Goal: Transaction & Acquisition: Purchase product/service

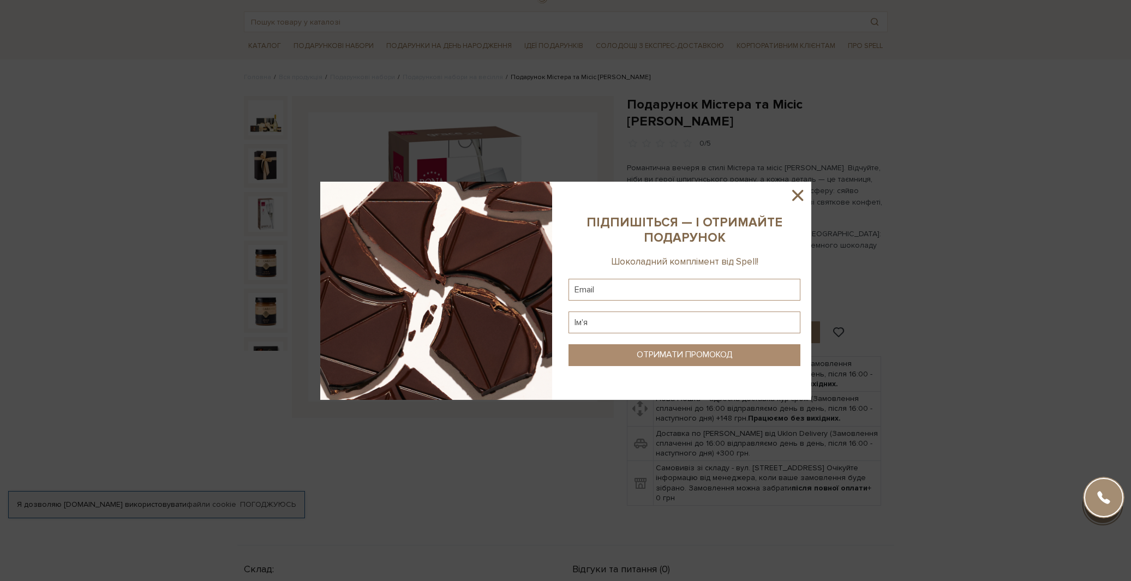
scroll to position [49, 0]
click at [803, 193] on icon at bounding box center [797, 195] width 19 height 19
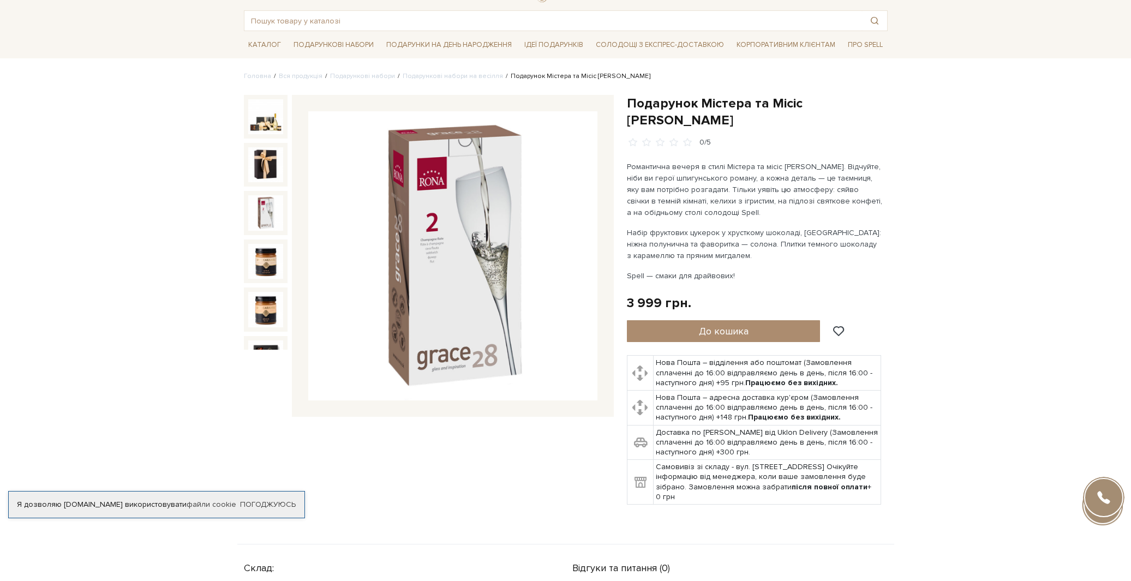
click at [320, 462] on div "Подарунок Містера та Місіс [PERSON_NAME] 0/5" at bounding box center [428, 306] width 383 height 423
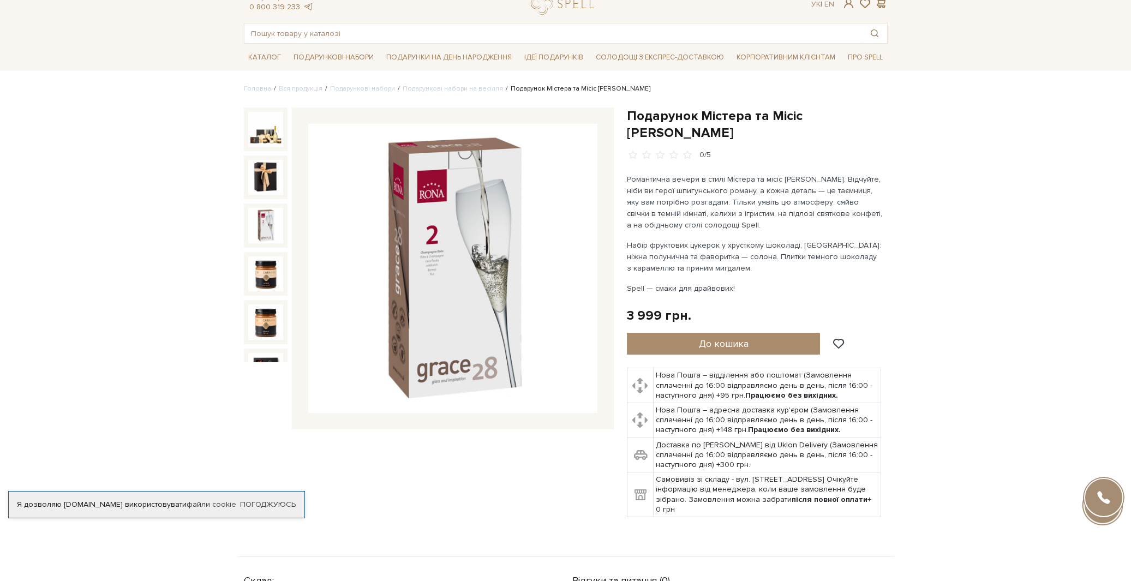
scroll to position [0, 0]
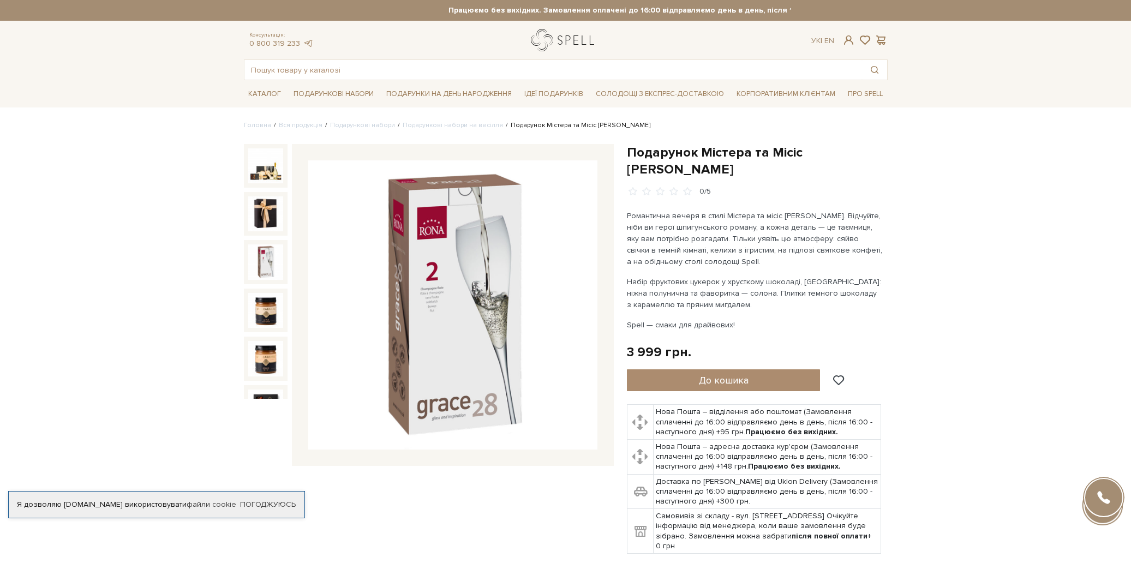
click at [535, 40] on link "logo" at bounding box center [565, 40] width 68 height 22
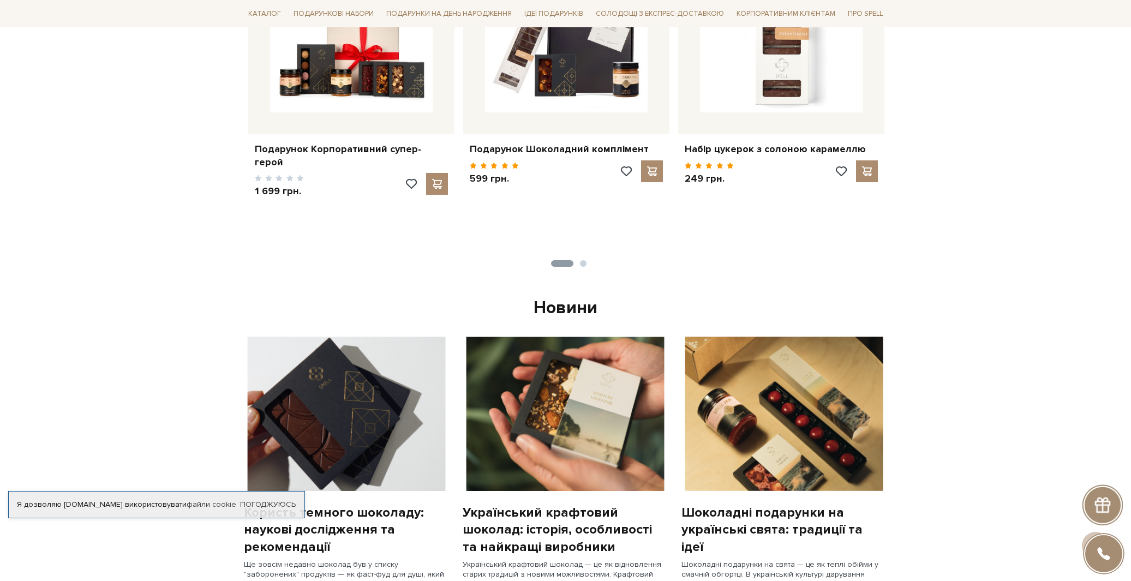
scroll to position [570, 0]
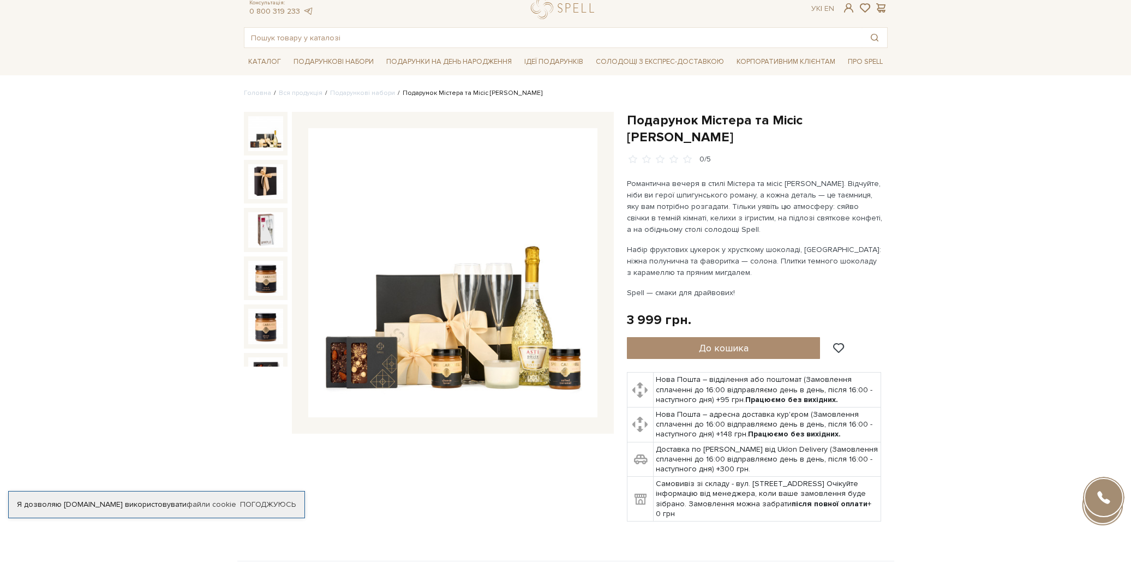
scroll to position [32, 0]
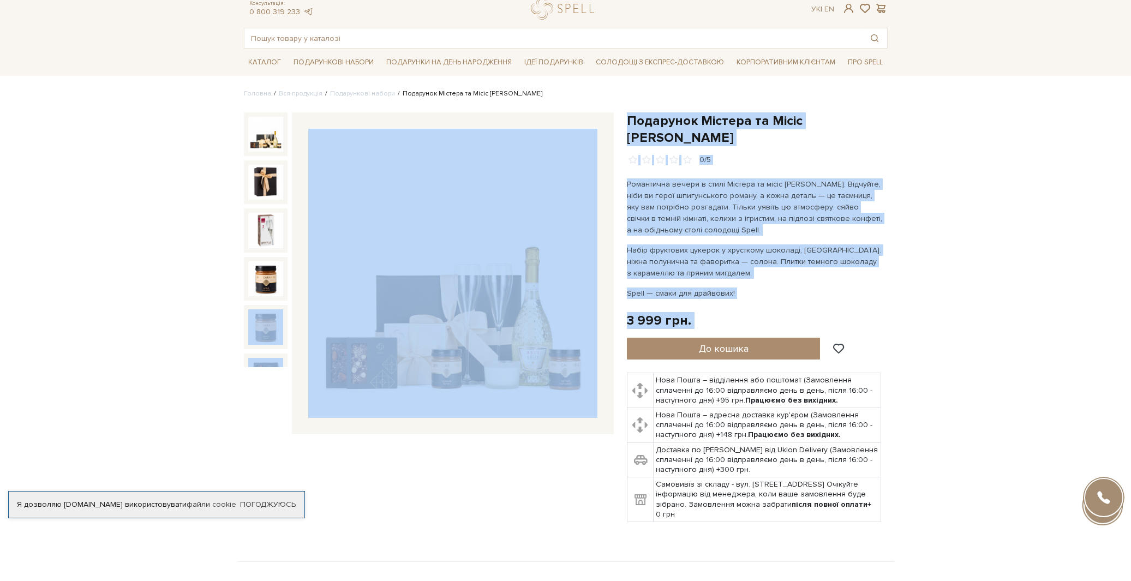
drag, startPoint x: 151, startPoint y: 330, endPoint x: 1130, endPoint y: 396, distance: 981.5
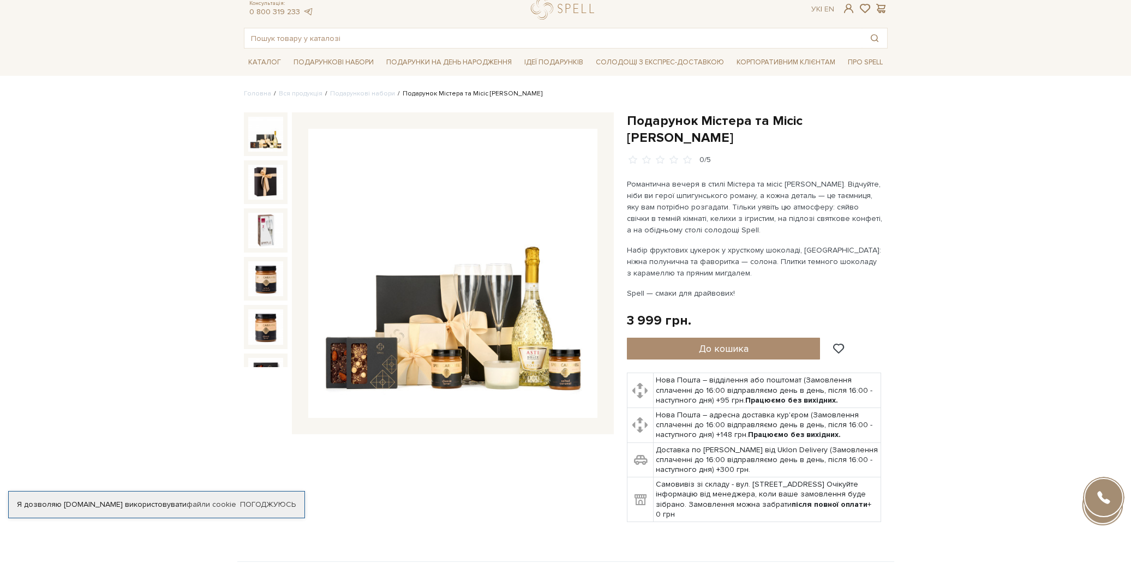
click at [654, 178] on p "Романтична вечеря в стилі Містера та місіс Сміт. Відчуйте, ніби ви герої шпигун…" at bounding box center [755, 206] width 256 height 57
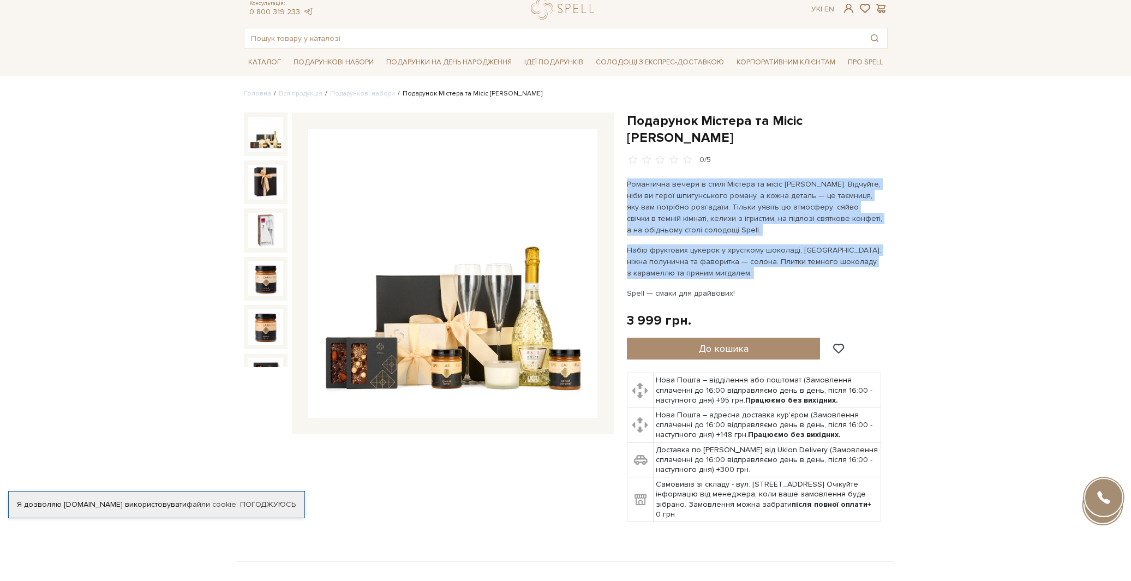
drag, startPoint x: 654, startPoint y: 175, endPoint x: 675, endPoint y: 230, distance: 59.6
click at [676, 232] on div "Романтична вечеря в стилі Містера та місіс Сміт. Відчуйте, ніби ви герої шпигун…" at bounding box center [755, 238] width 256 height 121
click at [675, 244] on p "Набір фруктових цукерок у хрусткому шоколаді, карамель: ніжна полунична та фаво…" at bounding box center [755, 261] width 256 height 34
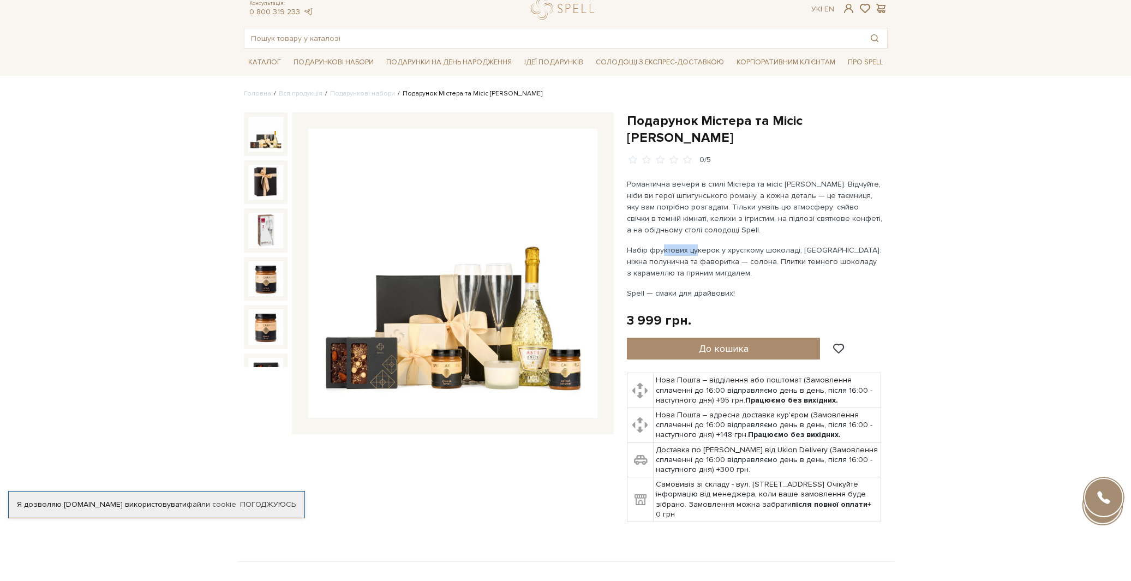
click at [675, 244] on p "Набір фруктових цукерок у хрусткому шоколаді, карамель: ніжна полунична та фаво…" at bounding box center [755, 261] width 256 height 34
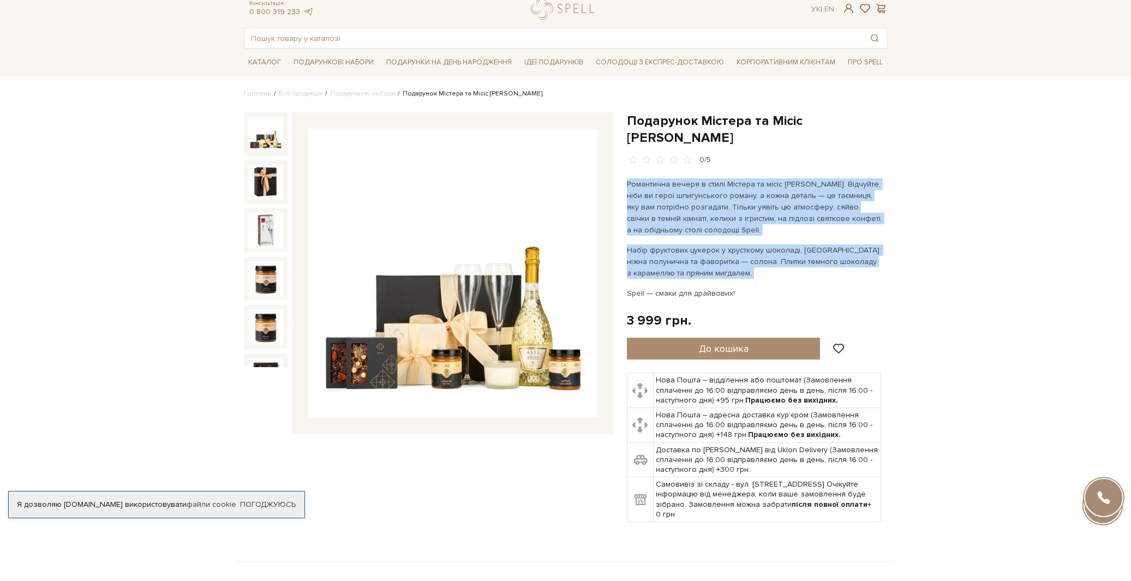
drag, startPoint x: 675, startPoint y: 230, endPoint x: 667, endPoint y: 191, distance: 40.2
click at [667, 190] on div "Романтична вечеря в стилі Містера та місіс Сміт. Відчуйте, ніби ви герої шпигун…" at bounding box center [755, 238] width 256 height 121
click at [667, 191] on p "Романтична вечеря в стилі Містера та місіс [PERSON_NAME]. Відчуйте, ніби ви гер…" at bounding box center [755, 206] width 256 height 57
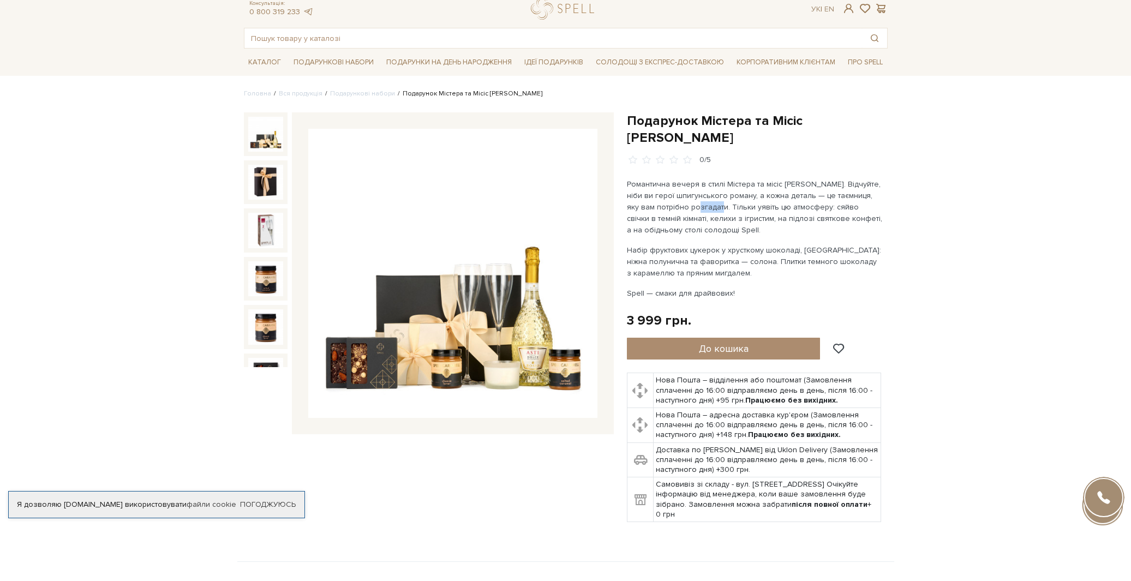
click at [667, 191] on p "Романтична вечеря в стилі Містера та місіс [PERSON_NAME]. Відчуйте, ніби ви гер…" at bounding box center [755, 206] width 256 height 57
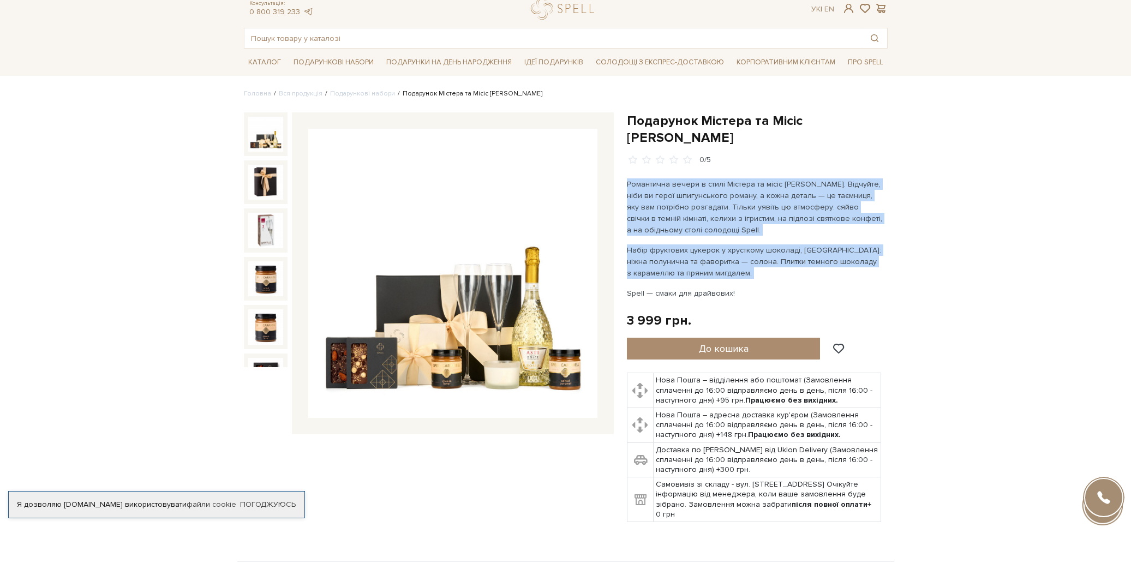
drag, startPoint x: 667, startPoint y: 191, endPoint x: 707, endPoint y: 257, distance: 77.4
click at [707, 257] on div "Романтична вечеря в стилі Містера та місіс Сміт. Відчуйте, ніби ви герої шпигун…" at bounding box center [755, 238] width 256 height 121
click at [707, 257] on p "Набір фруктових цукерок у хрусткому шоколаді, [GEOGRAPHIC_DATA]: ніжна полуничн…" at bounding box center [755, 261] width 256 height 34
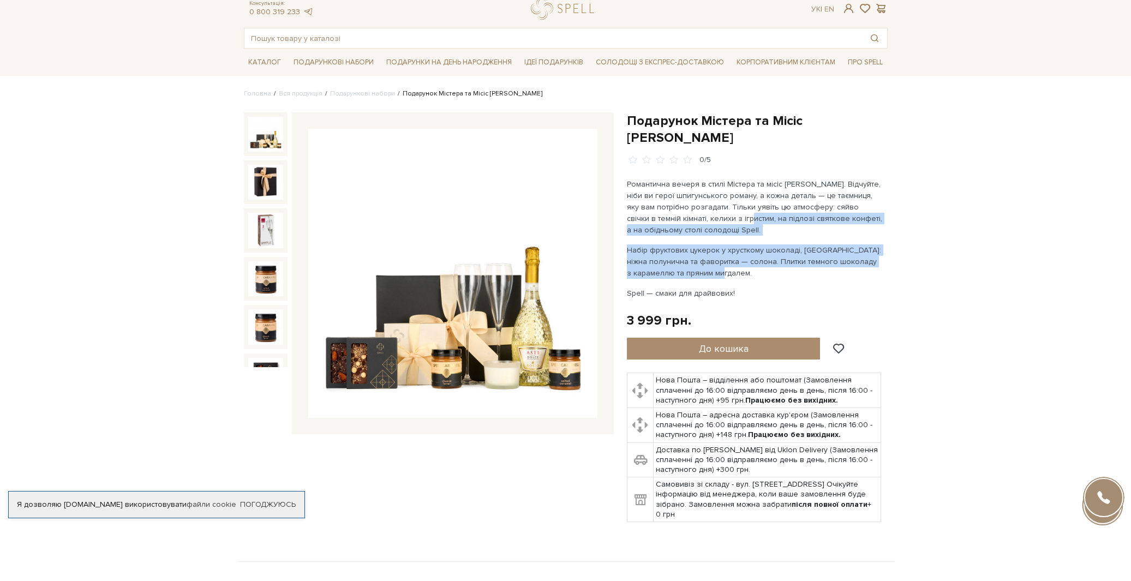
drag, startPoint x: 707, startPoint y: 257, endPoint x: 682, endPoint y: 186, distance: 75.1
click at [685, 188] on div "Романтична вечеря в стилі Містера та місіс Сміт. Відчуйте, ніби ви герої шпигун…" at bounding box center [755, 238] width 256 height 121
click at [682, 186] on p "Романтична вечеря в стилі Містера та місіс [PERSON_NAME]. Відчуйте, ніби ви гер…" at bounding box center [755, 206] width 256 height 57
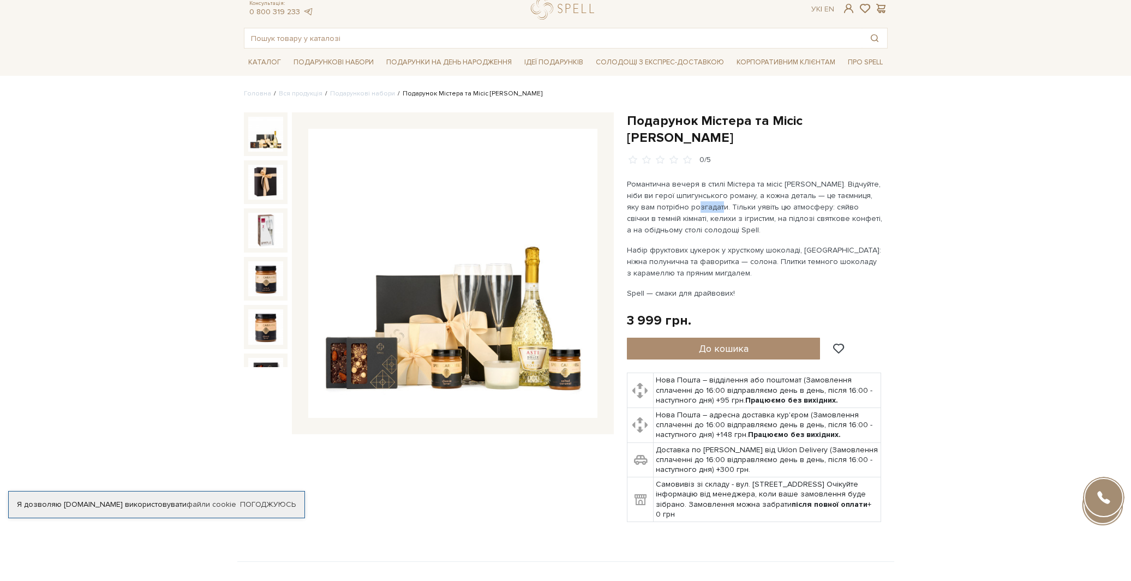
click at [682, 186] on p "Романтична вечеря в стилі Містера та місіс [PERSON_NAME]. Відчуйте, ніби ви гер…" at bounding box center [755, 206] width 256 height 57
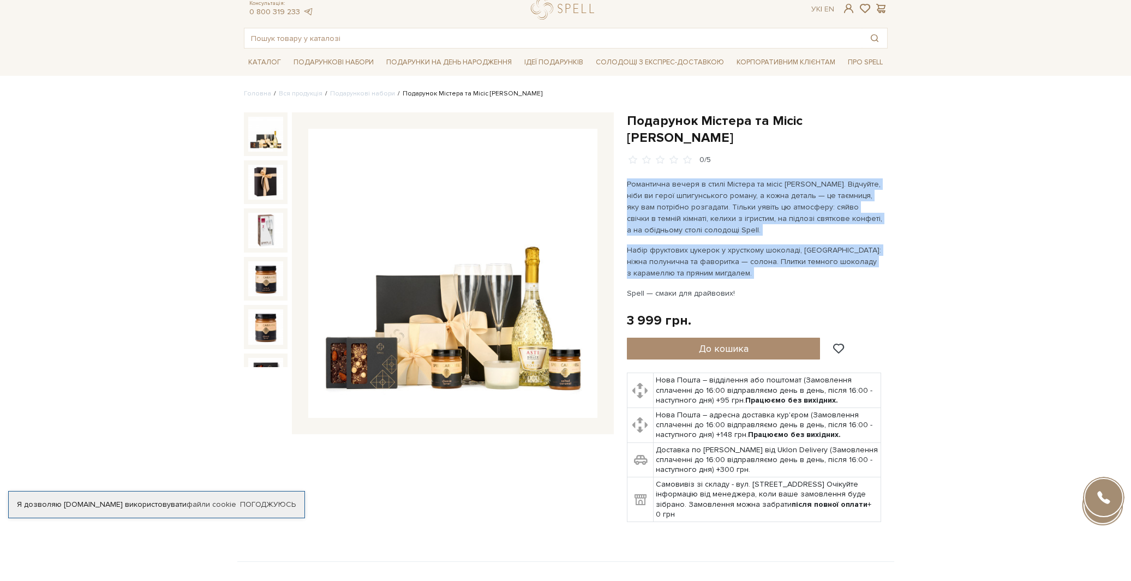
drag, startPoint x: 682, startPoint y: 186, endPoint x: 706, endPoint y: 248, distance: 66.2
click at [700, 233] on div "Романтична вечеря в стилі Містера та місіс Сміт. Відчуйте, ніби ви герої шпигун…" at bounding box center [755, 238] width 256 height 121
click at [706, 249] on p "Набір фруктових цукерок у хрусткому шоколаді, [GEOGRAPHIC_DATA]: ніжна полуничн…" at bounding box center [755, 261] width 256 height 34
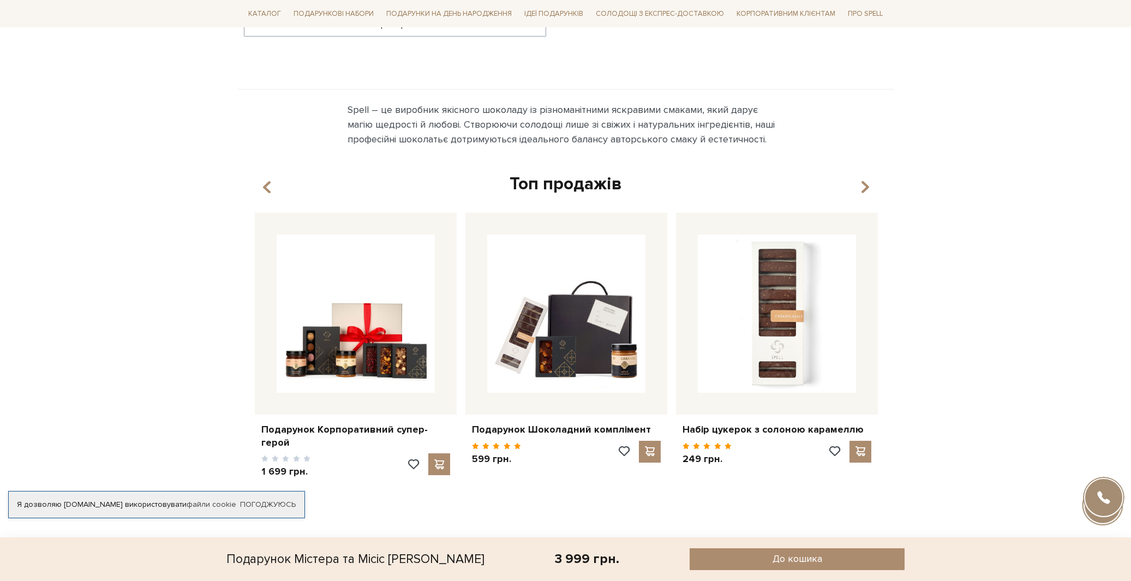
scroll to position [1052, 0]
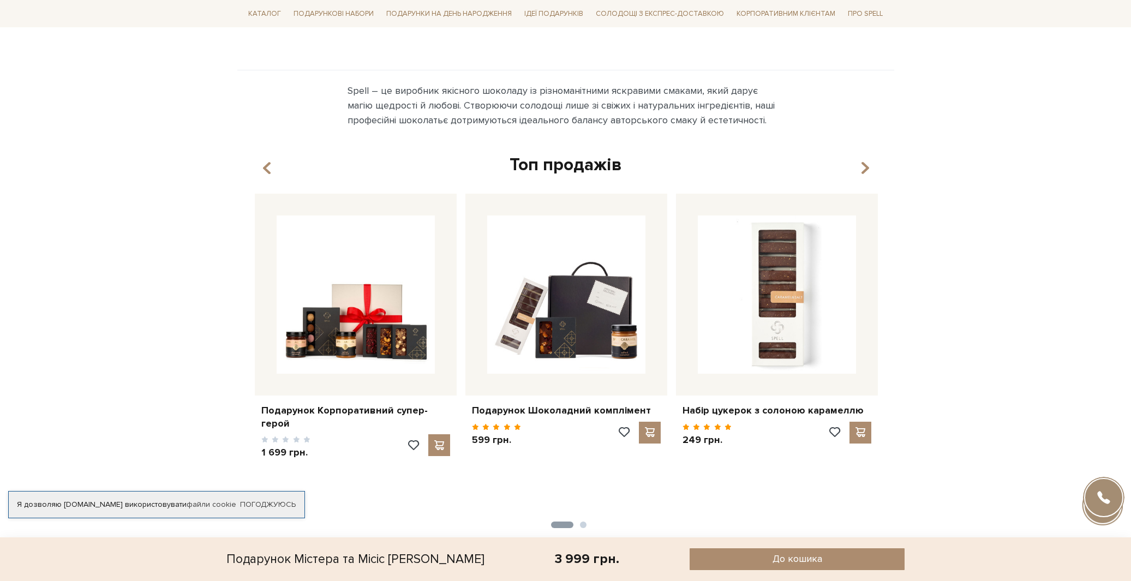
click at [555, 554] on div "3 999 грн." at bounding box center [587, 558] width 64 height 17
drag, startPoint x: 513, startPoint y: 554, endPoint x: 519, endPoint y: 555, distance: 6.0
click at [555, 555] on div "3 999 грн." at bounding box center [587, 558] width 64 height 17
drag, startPoint x: 519, startPoint y: 555, endPoint x: 488, endPoint y: 579, distance: 39.3
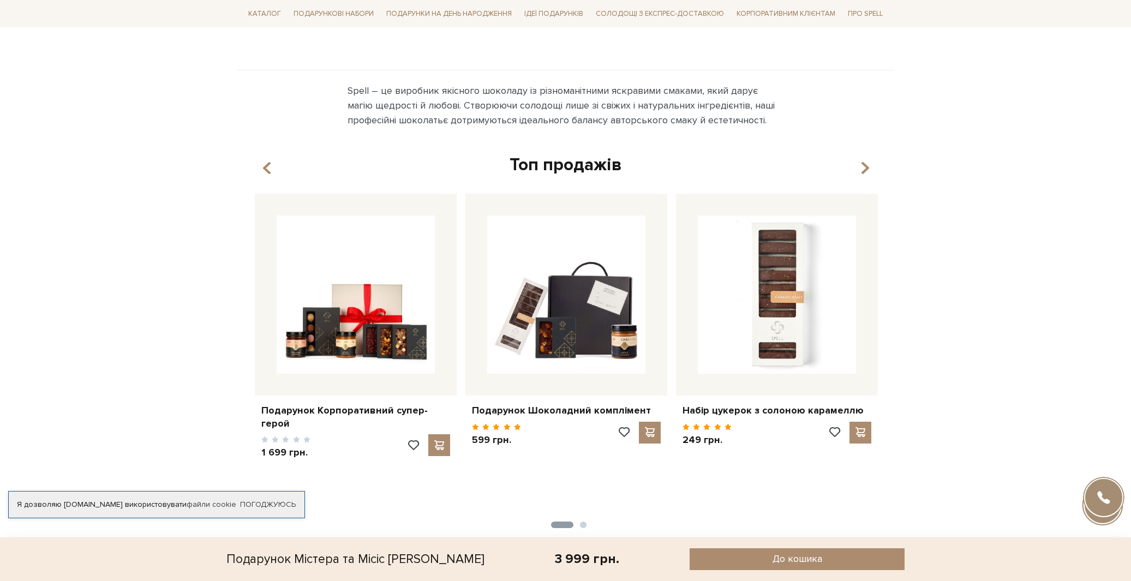
click at [555, 555] on div "3 999 грн." at bounding box center [587, 558] width 64 height 17
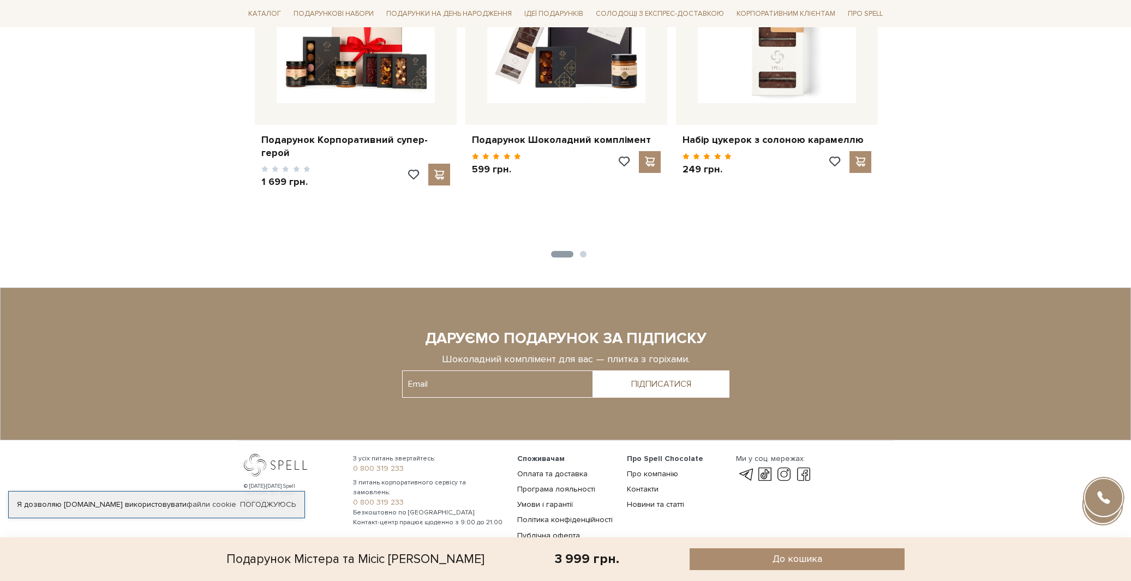
scroll to position [1326, 0]
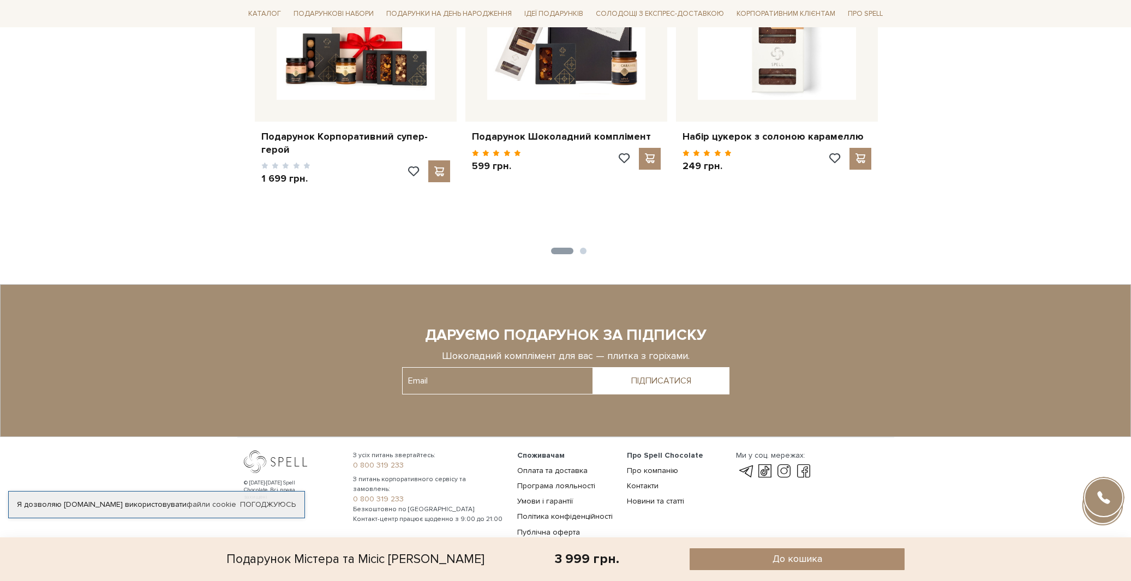
click at [250, 491] on div "Я дозволяю spellchocolate.com використовувати файли cookie Погоджуюсь" at bounding box center [156, 504] width 297 height 27
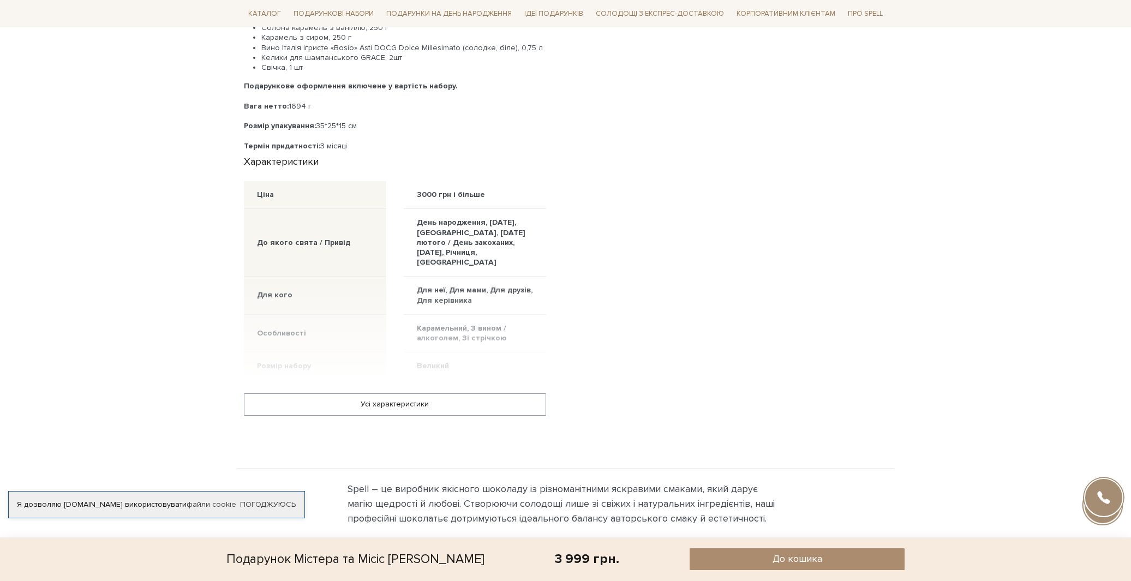
scroll to position [583, 0]
